Goal: Information Seeking & Learning: Learn about a topic

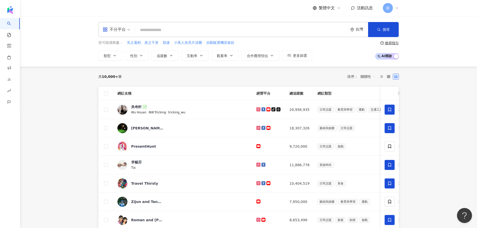
click at [155, 31] on input "search" at bounding box center [241, 30] width 209 height 10
type input "*"
type input "****"
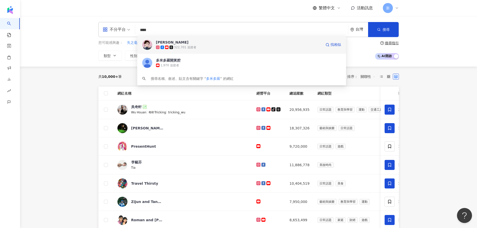
click at [191, 43] on span "[PERSON_NAME]" at bounding box center [239, 42] width 166 height 5
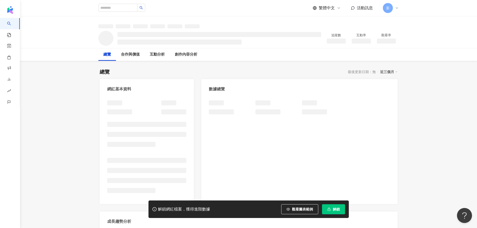
click at [335, 208] on span "解鎖" at bounding box center [336, 210] width 7 height 4
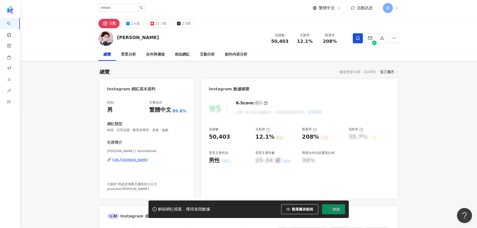
click at [207, 140] on div "95 K-Score : 優良 近期一到三個月積極發文，且漲粉率與互動率高。 查看說明 追蹤數 50,403 互動率 12.1% 良好 觀看率 208% 不佳…" at bounding box center [300, 147] width 196 height 104
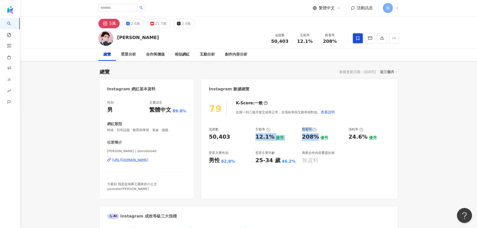
drag, startPoint x: 254, startPoint y: 138, endPoint x: 308, endPoint y: 2, distance: 146.7
click at [315, 135] on div "追蹤數 50,403 互動率 12.1% 優秀 觀看率 208% 優秀 漲粉率 24.6% 優秀 受眾主要性別 男性 62.8% 受眾主要年齡 25-34 歲…" at bounding box center [299, 145] width 181 height 37
